Goal: Browse casually

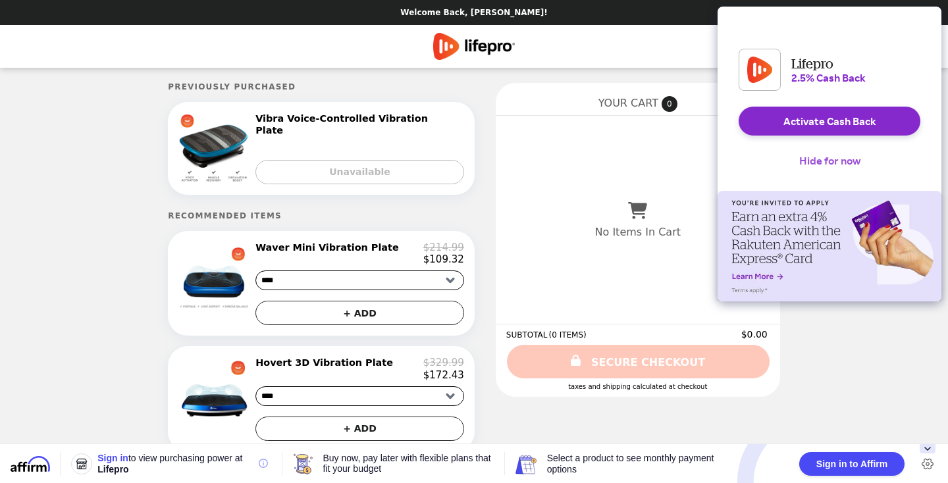
click at [835, 166] on button "Hide for now" at bounding box center [829, 160] width 82 height 29
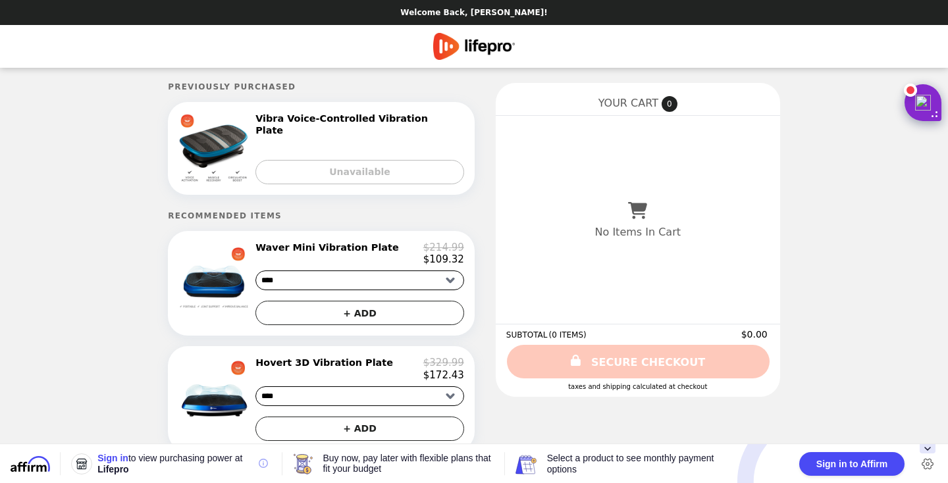
click at [469, 42] on img "Main" at bounding box center [474, 46] width 82 height 27
